Goal: Check status: Check status

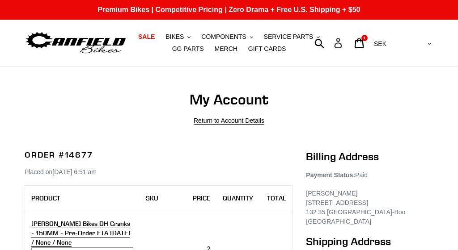
click at [343, 41] on icon at bounding box center [338, 43] width 10 height 10
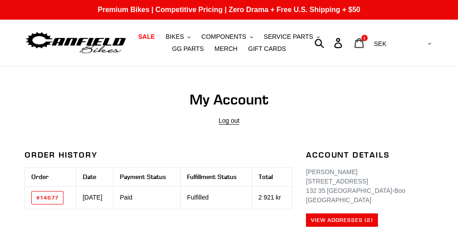
click at [364, 40] on icon at bounding box center [359, 43] width 9 height 10
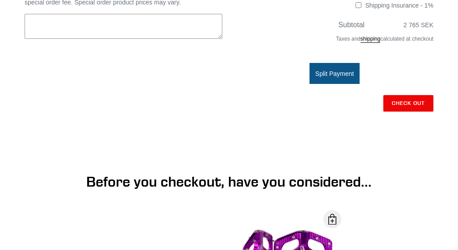
scroll to position [314, 0]
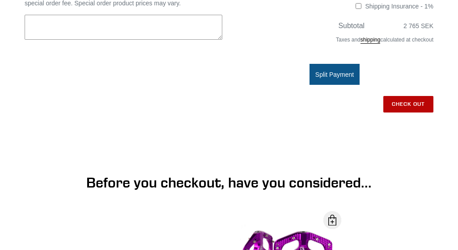
click at [406, 105] on input "Check out" at bounding box center [408, 104] width 50 height 16
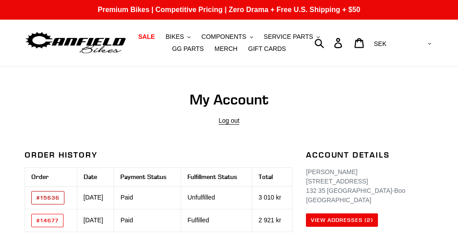
click at [49, 197] on link "#15636" at bounding box center [47, 197] width 33 height 13
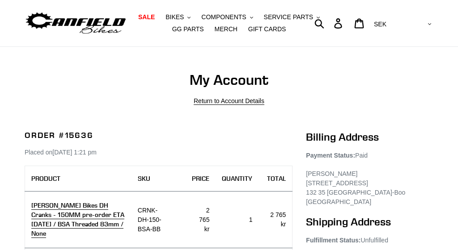
scroll to position [82, 0]
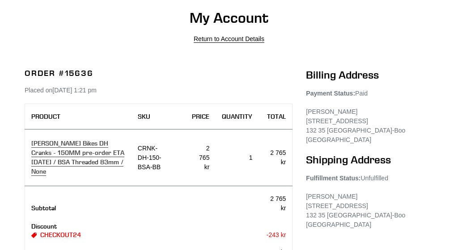
click at [91, 148] on link "Canfield Bikes DH Cranks - 150MM pre-order ETA 9/30/25 / BSA Threaded 83mm / No…" at bounding box center [77, 157] width 93 height 37
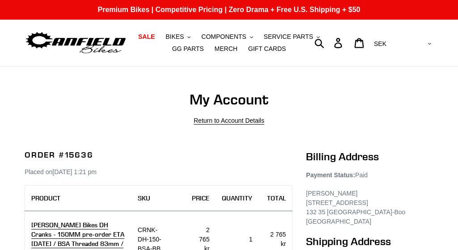
scroll to position [0, 0]
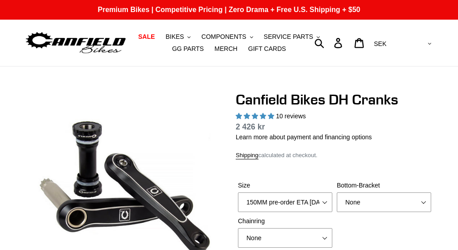
select select "highest-rating"
